Goal: Check status: Check status

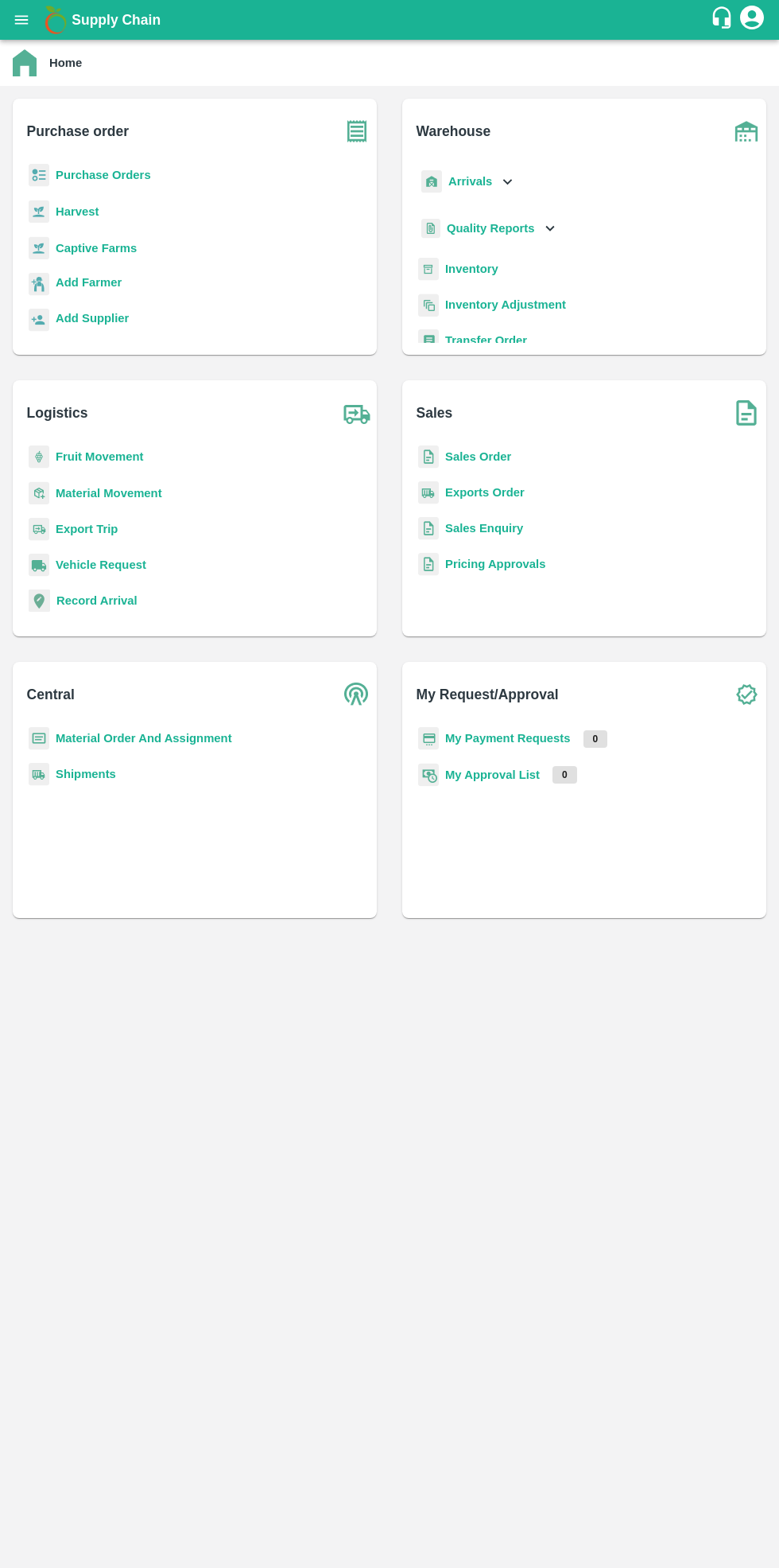
click at [93, 177] on b "Purchase Orders" at bounding box center [103, 174] width 95 height 12
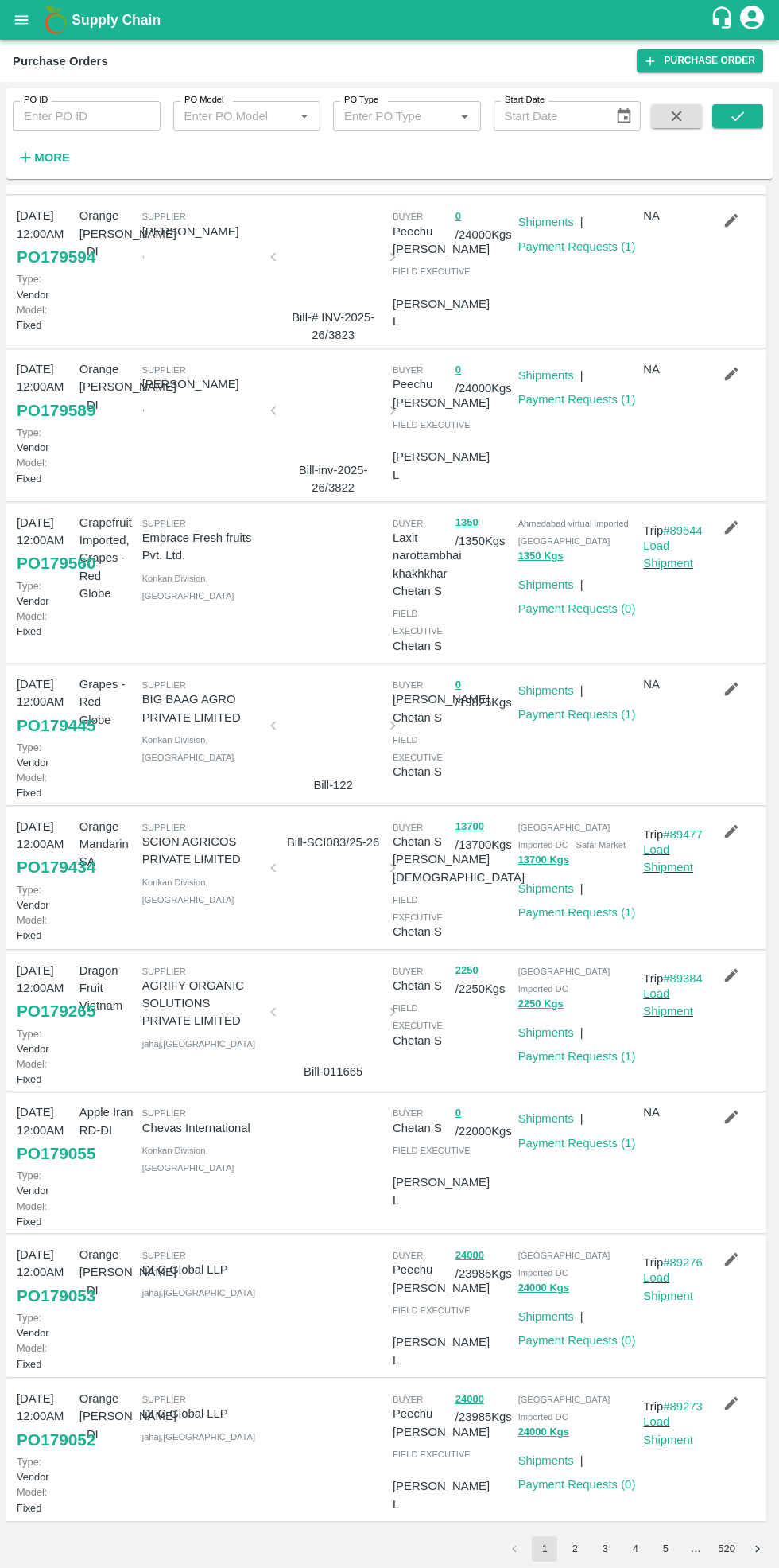
scroll to position [209, 0]
click at [586, 906] on link "Payment Requests ( 1 )" at bounding box center [577, 912] width 117 height 12
